Goal: Find specific page/section: Find specific page/section

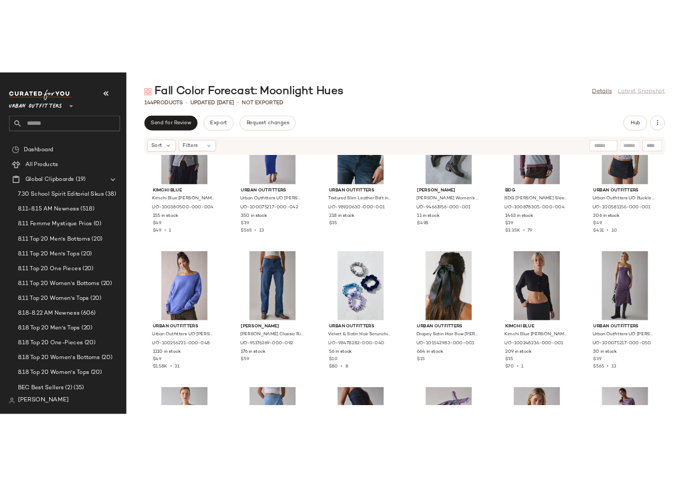
scroll to position [605, 0]
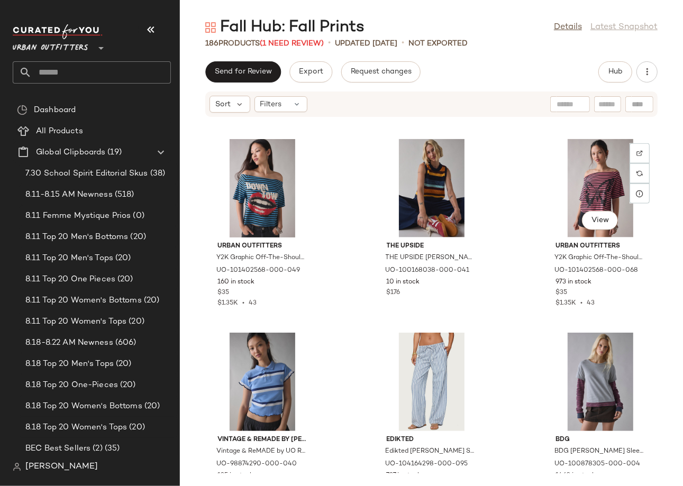
scroll to position [3672, 0]
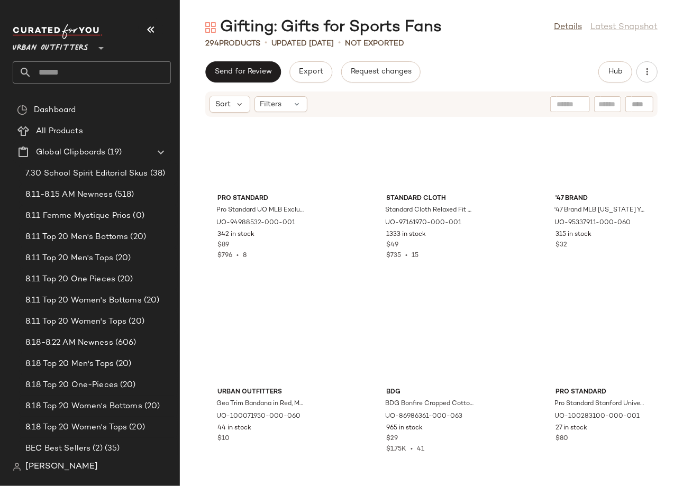
scroll to position [2457, 0]
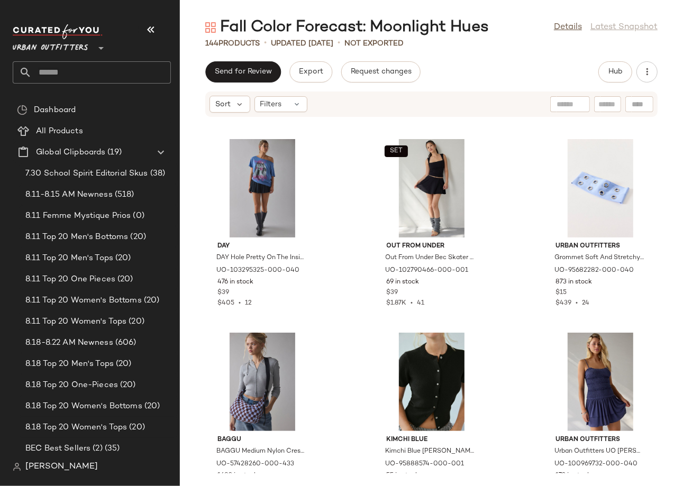
scroll to position [360, 0]
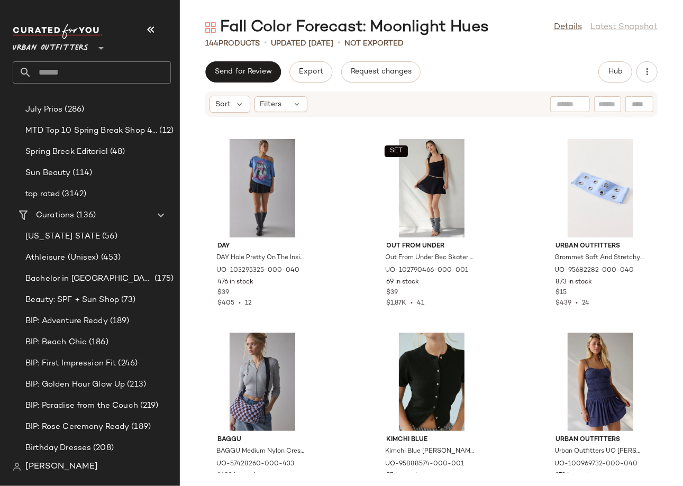
click at [464, 51] on div "Fall Color Forecast: Moonlight Hues Details Latest Snapshot 144 Products • upda…" at bounding box center [431, 251] width 503 height 469
